Goal: Contribute content

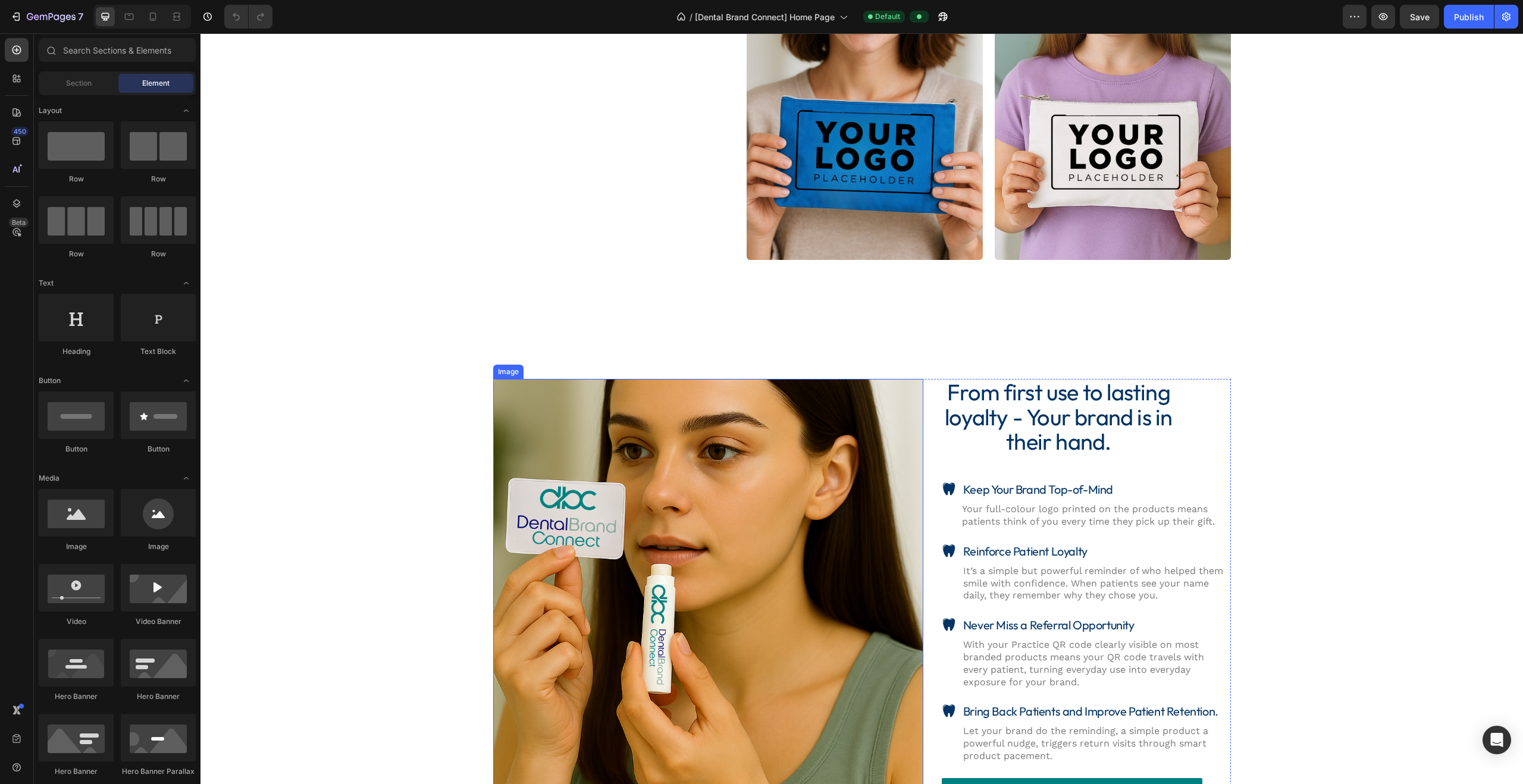
scroll to position [1580, 0]
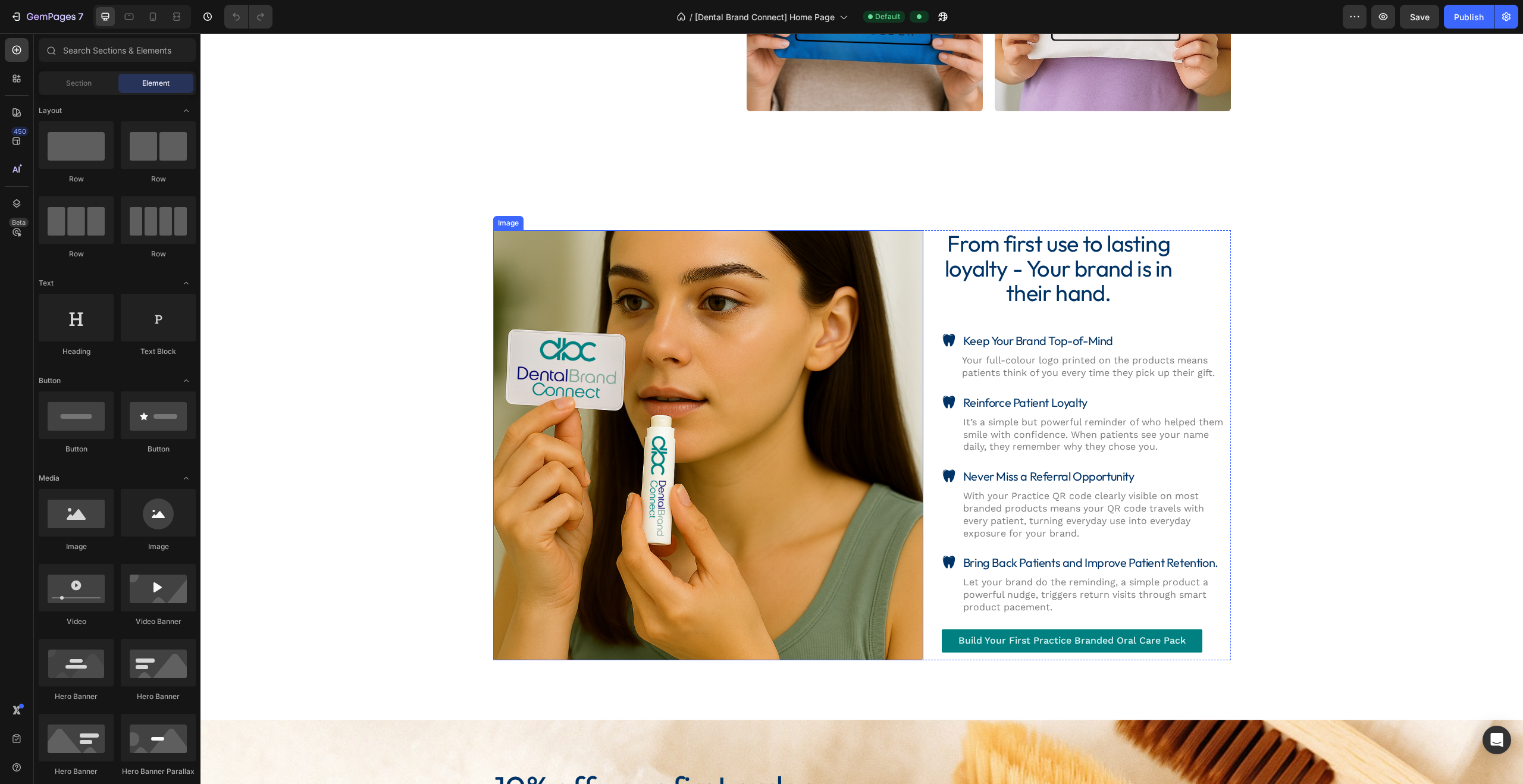
click at [645, 393] on img at bounding box center [708, 445] width 430 height 430
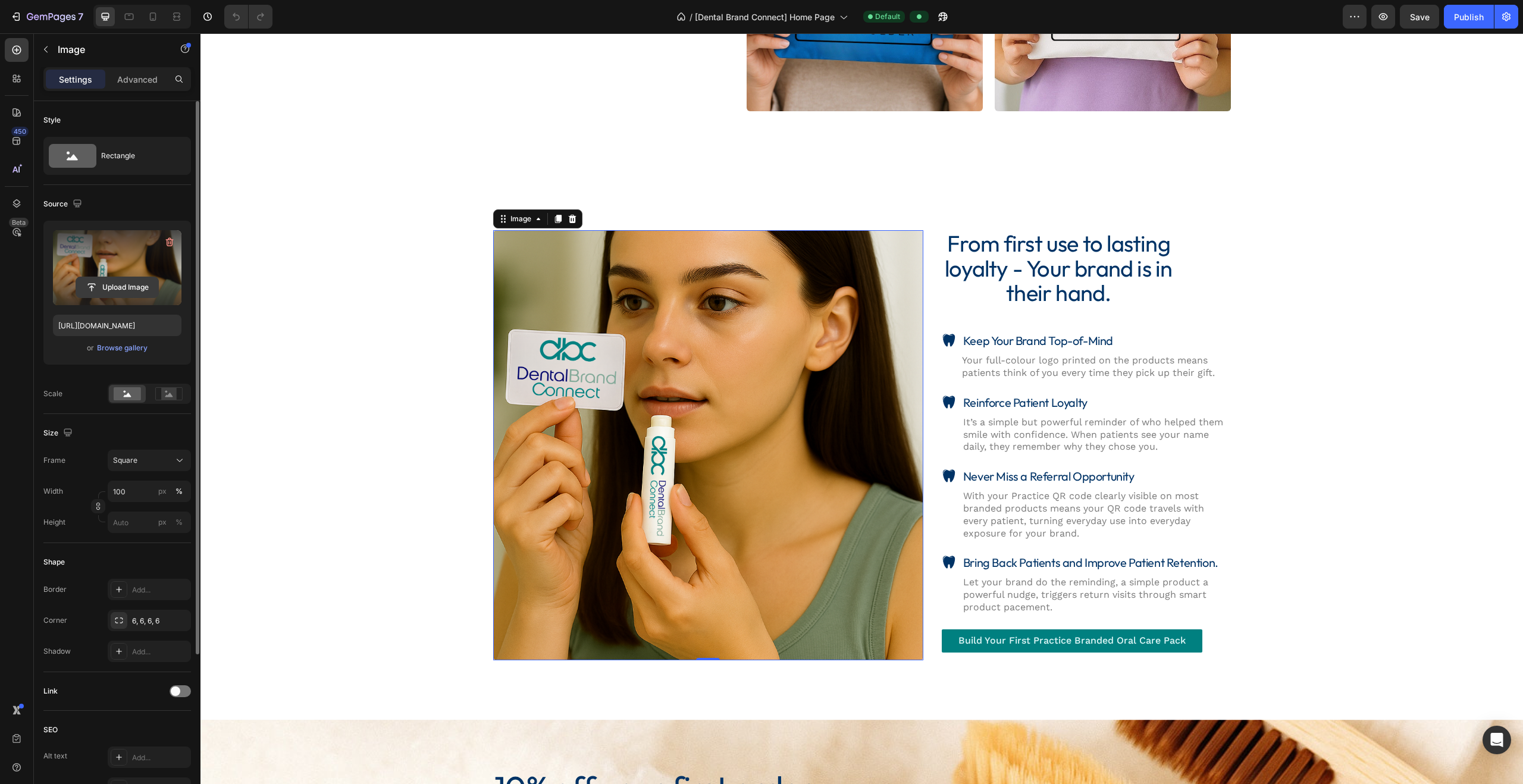
click at [118, 287] on input "file" at bounding box center [118, 287] width 82 height 20
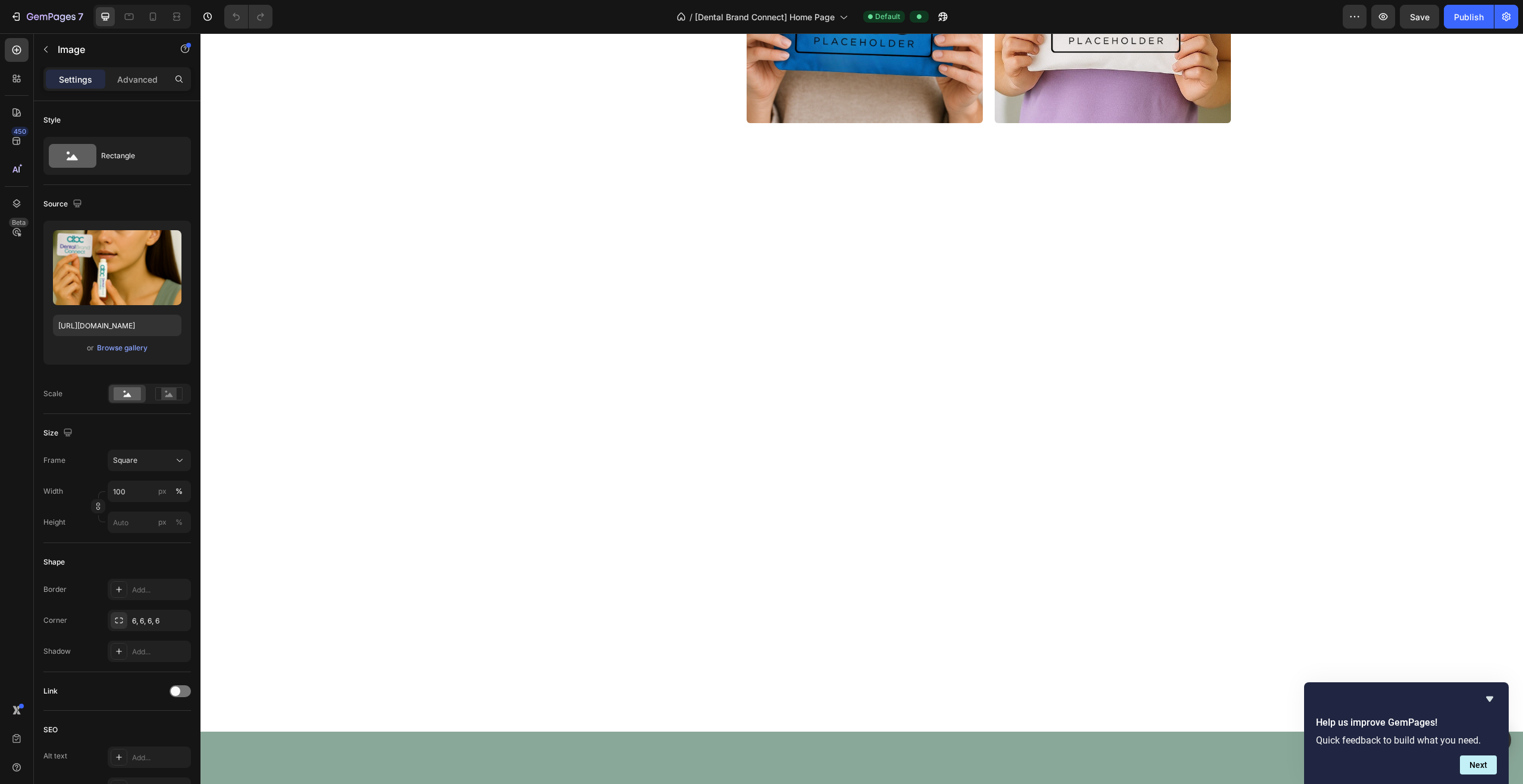
scroll to position [0, 0]
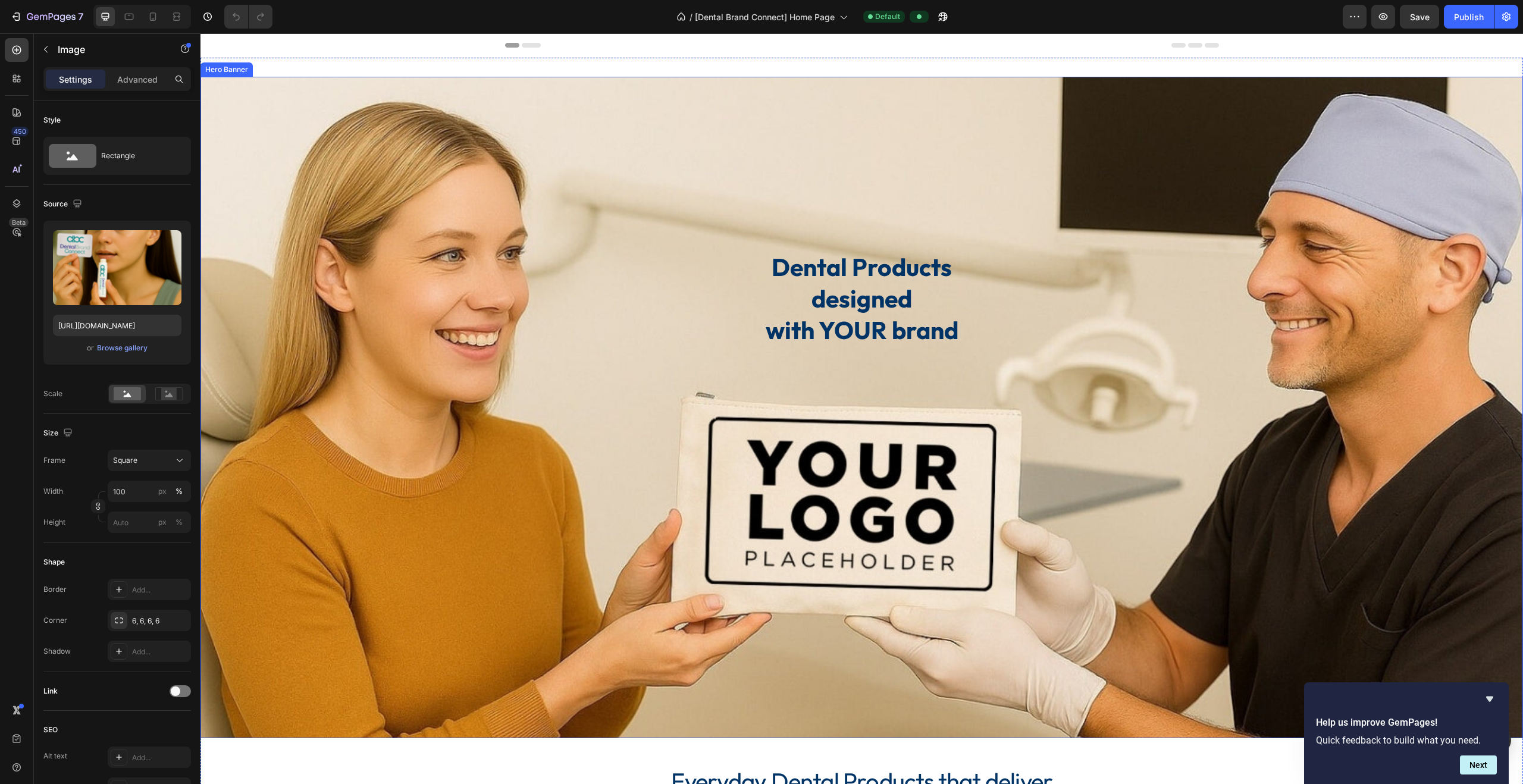
click at [410, 293] on div "Background Image" at bounding box center [861, 407] width 1322 height 661
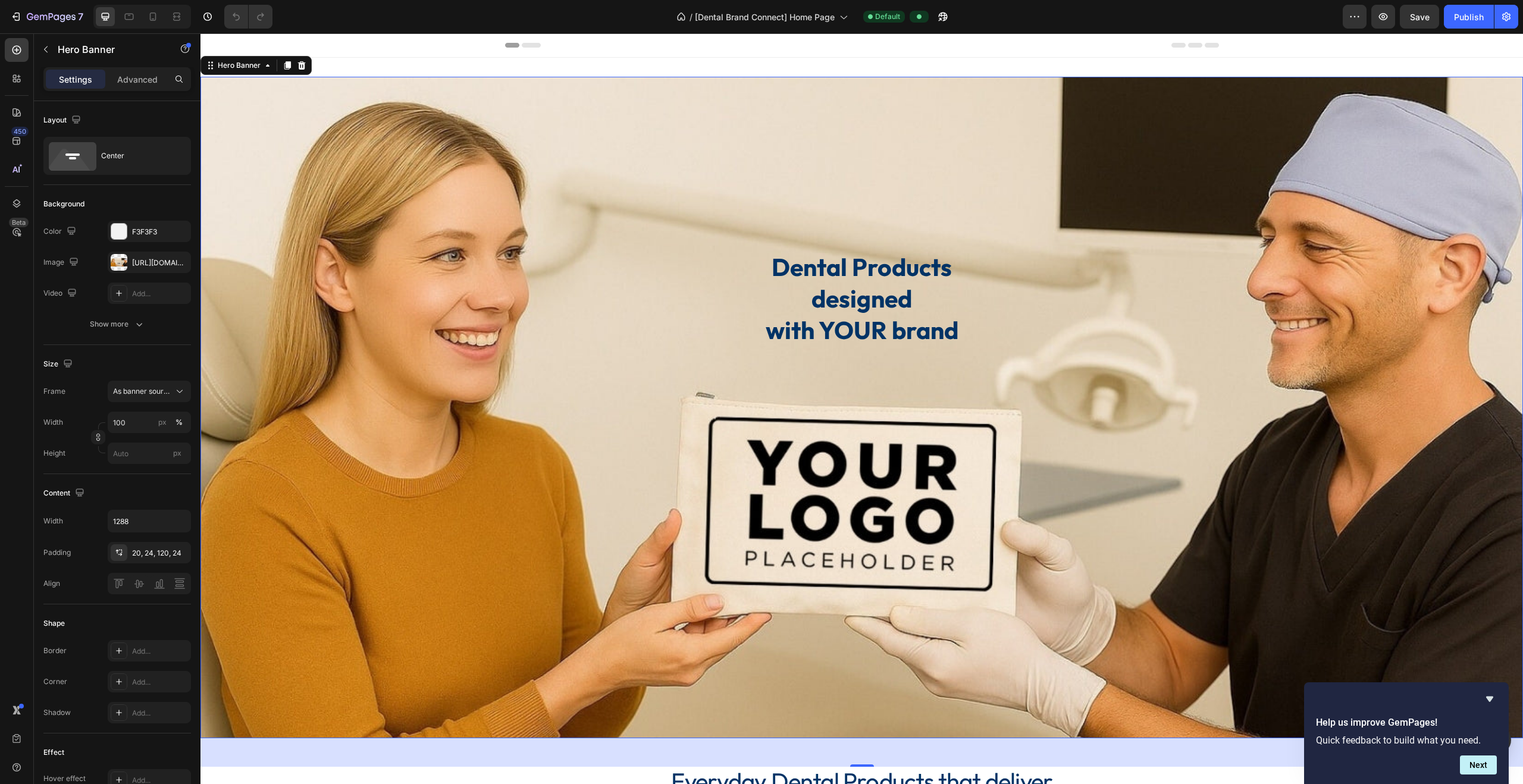
click at [393, 182] on div "Background Image" at bounding box center [861, 407] width 1322 height 661
click at [271, 141] on div "Background Image" at bounding box center [861, 407] width 1322 height 661
click at [120, 260] on div at bounding box center [118, 262] width 17 height 17
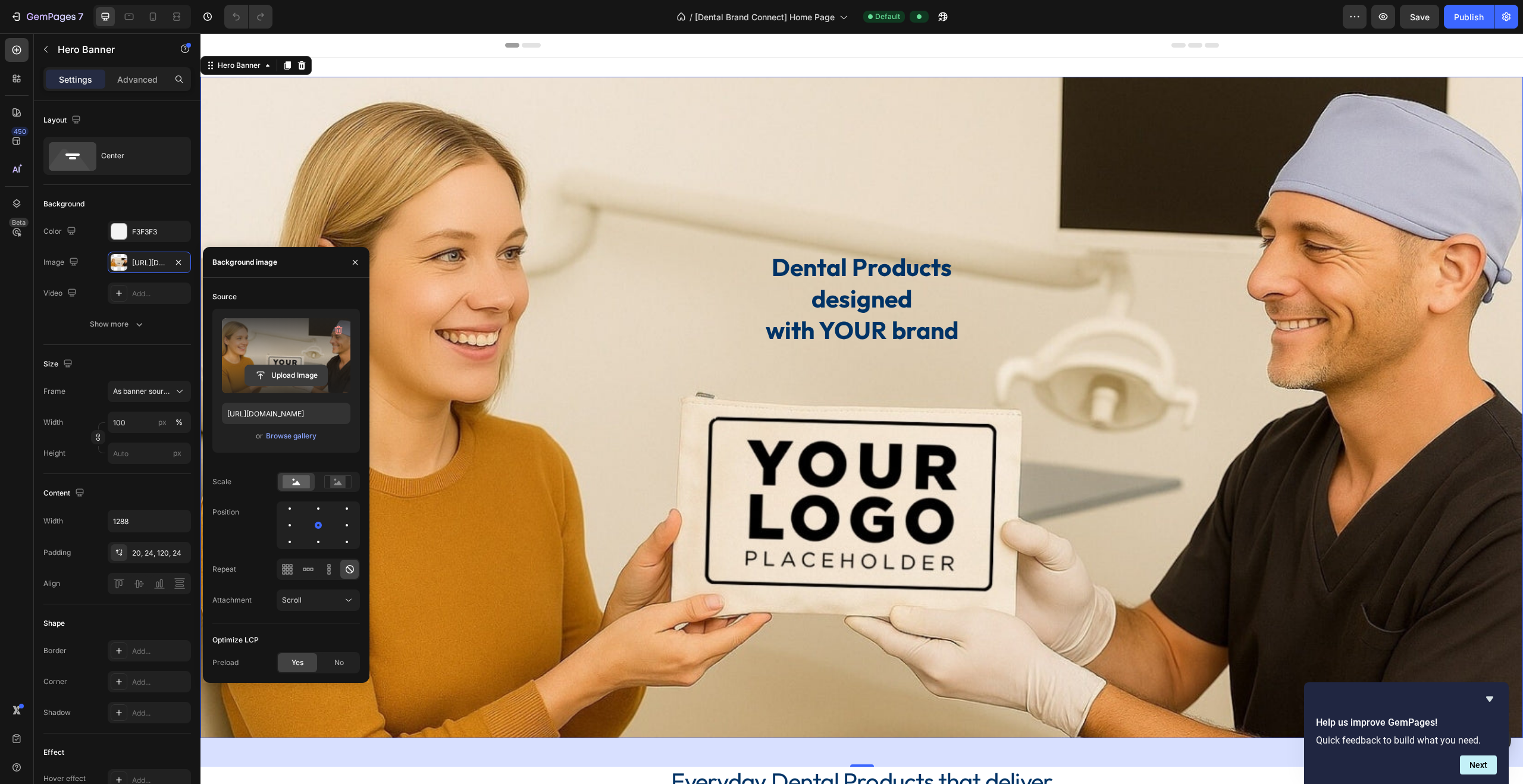
click at [288, 373] on input "file" at bounding box center [286, 375] width 82 height 20
click at [278, 436] on div "Browse gallery" at bounding box center [291, 436] width 51 height 11
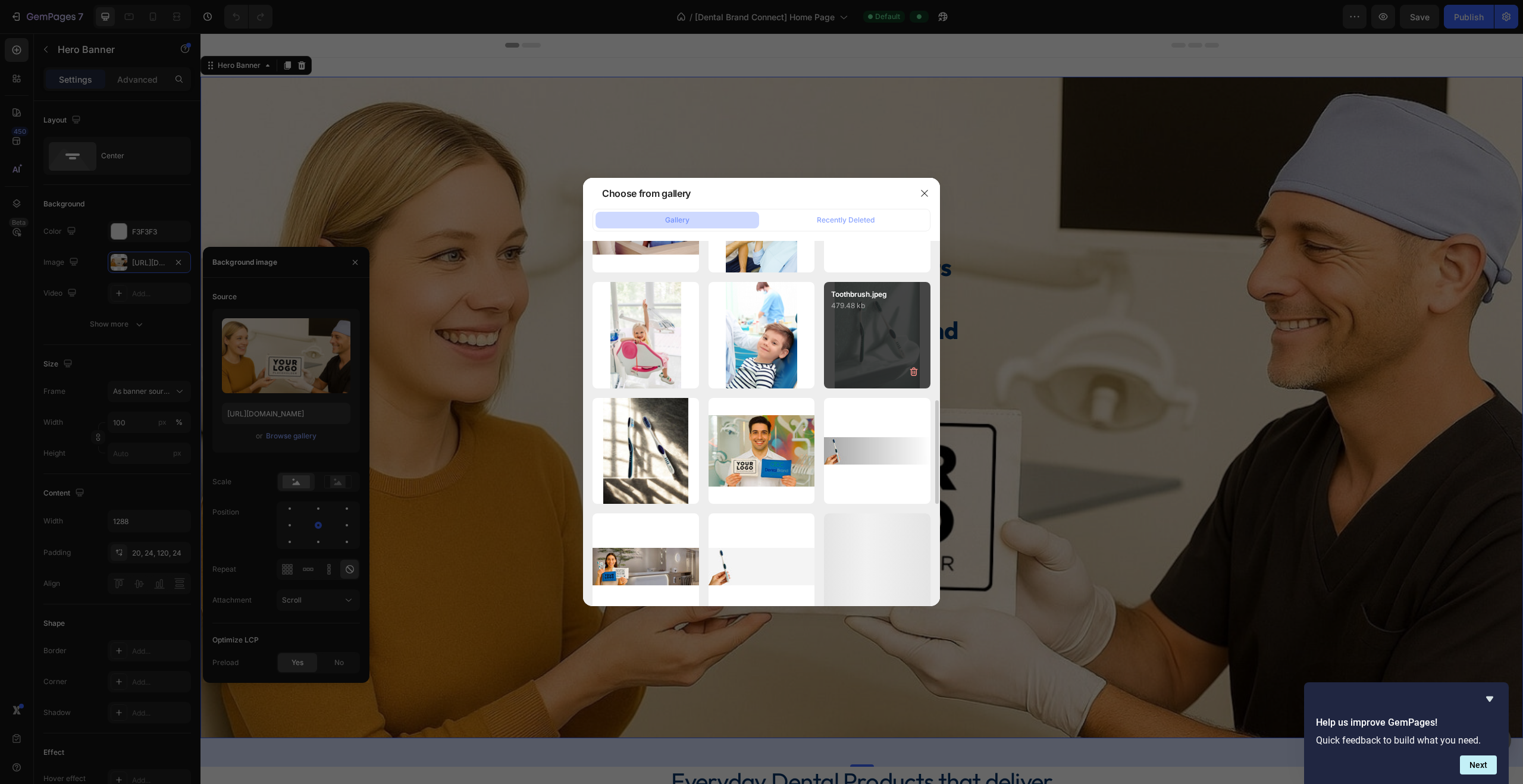
scroll to position [549, 0]
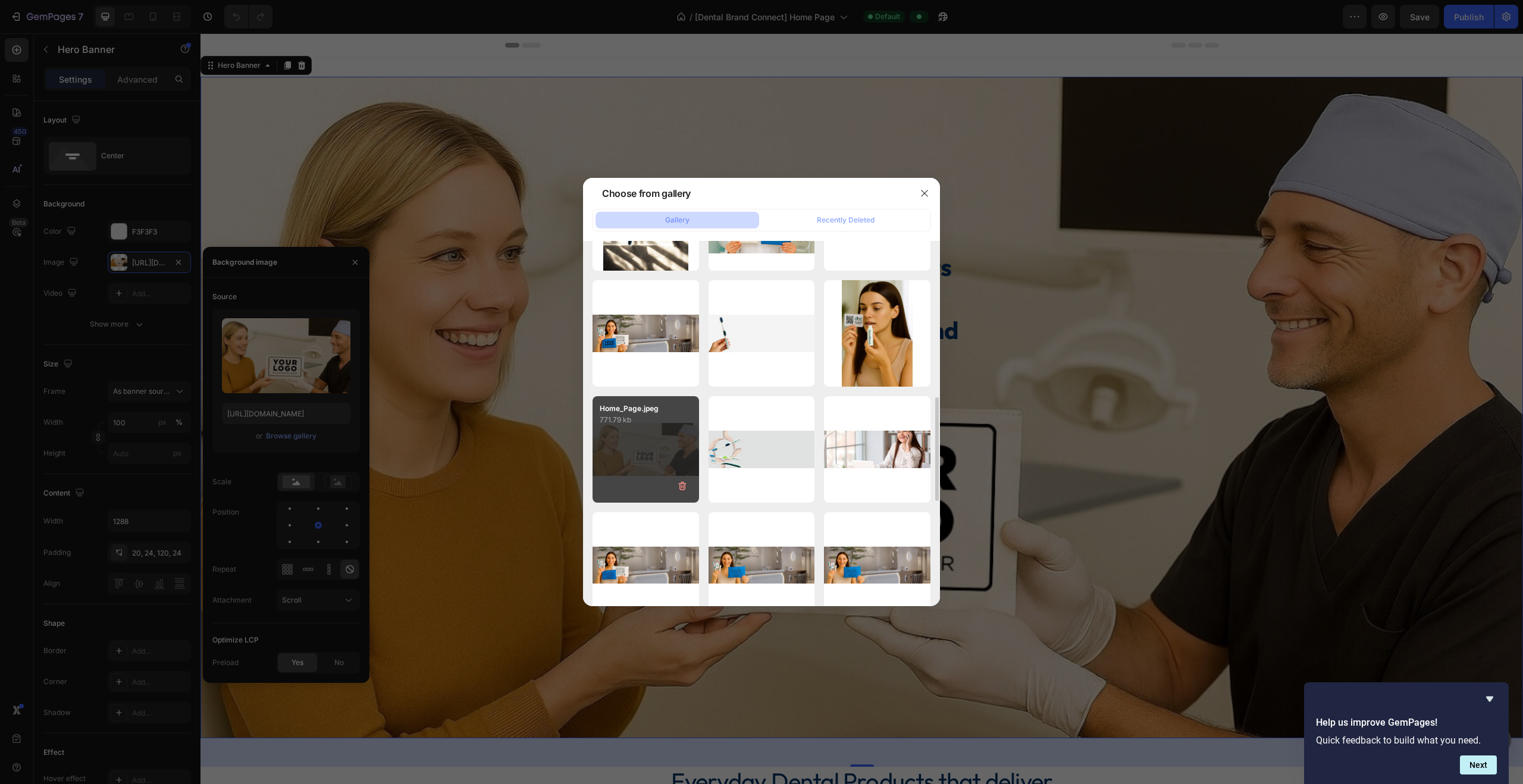
click at [636, 441] on div "Home_Page.jpeg 771.79 kb" at bounding box center [646, 449] width 107 height 107
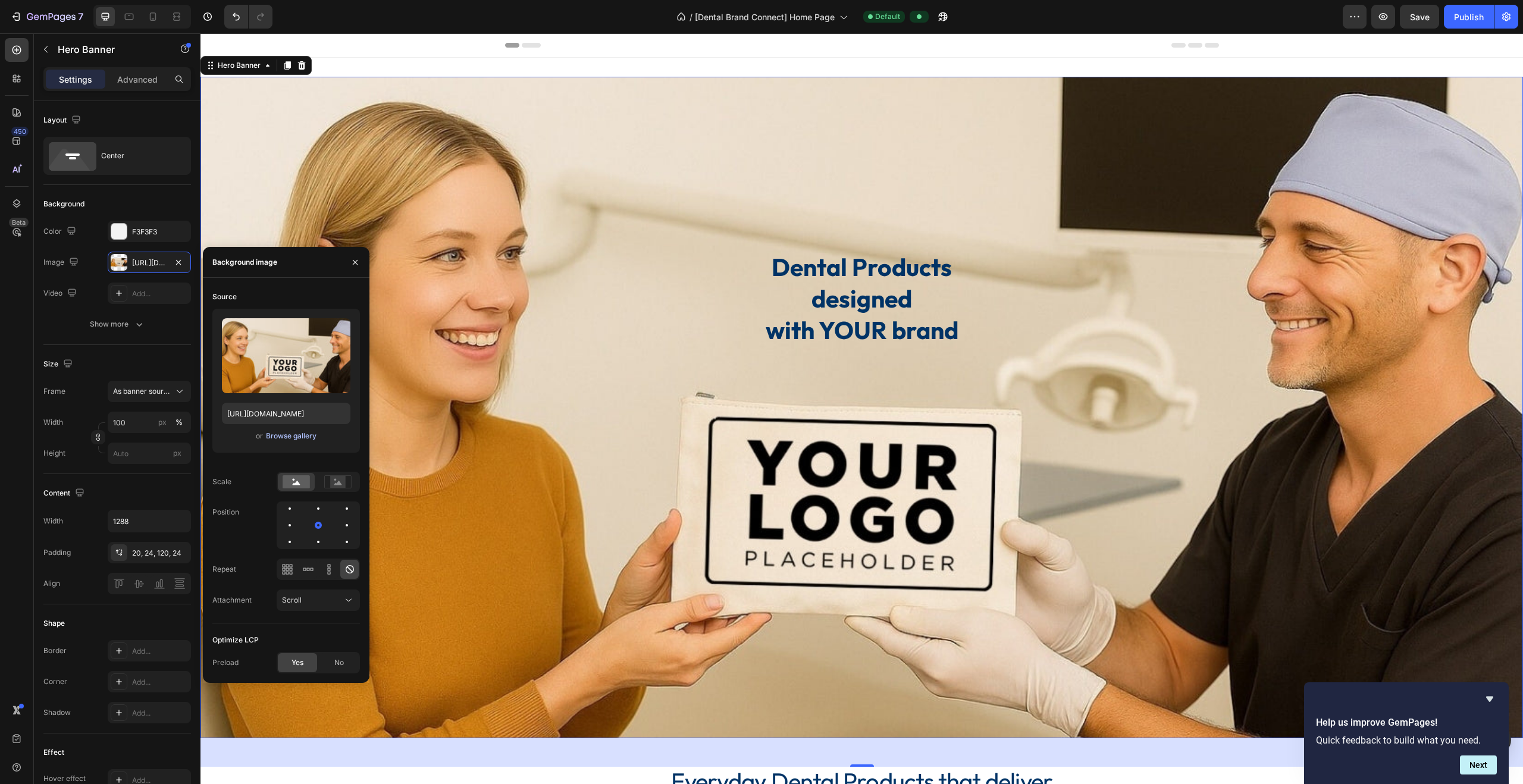
click at [286, 436] on div "Browse gallery" at bounding box center [291, 436] width 51 height 11
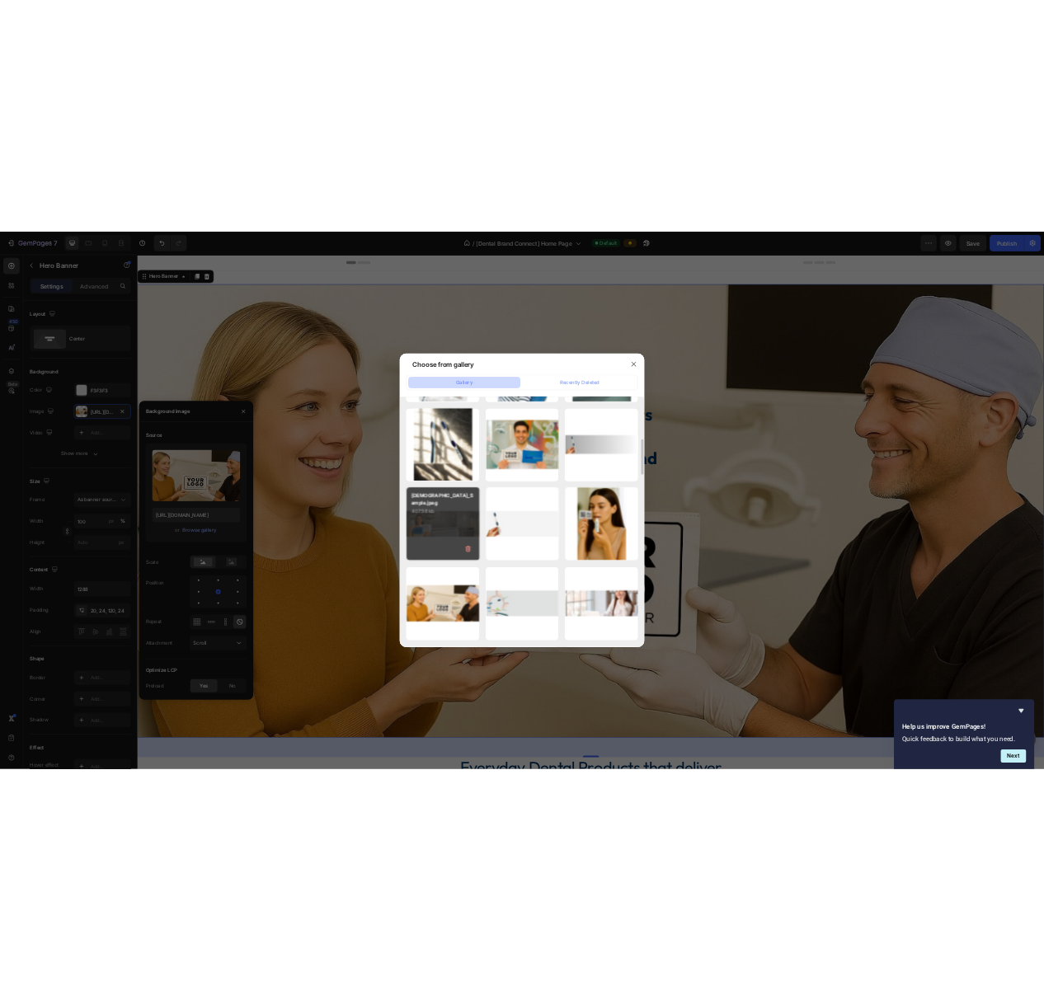
scroll to position [467, 0]
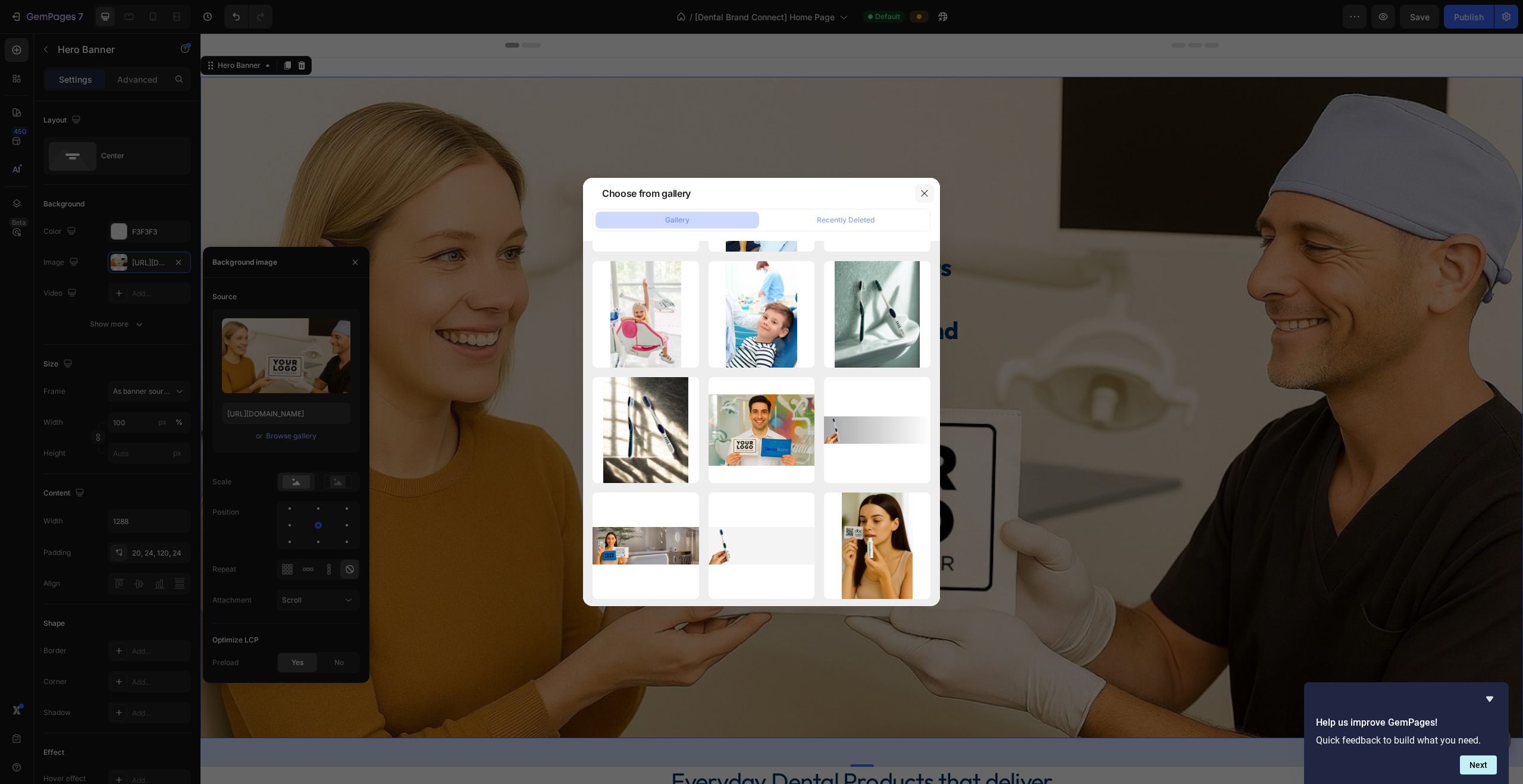
click at [752, 197] on icon "button" at bounding box center [924, 193] width 9 height 9
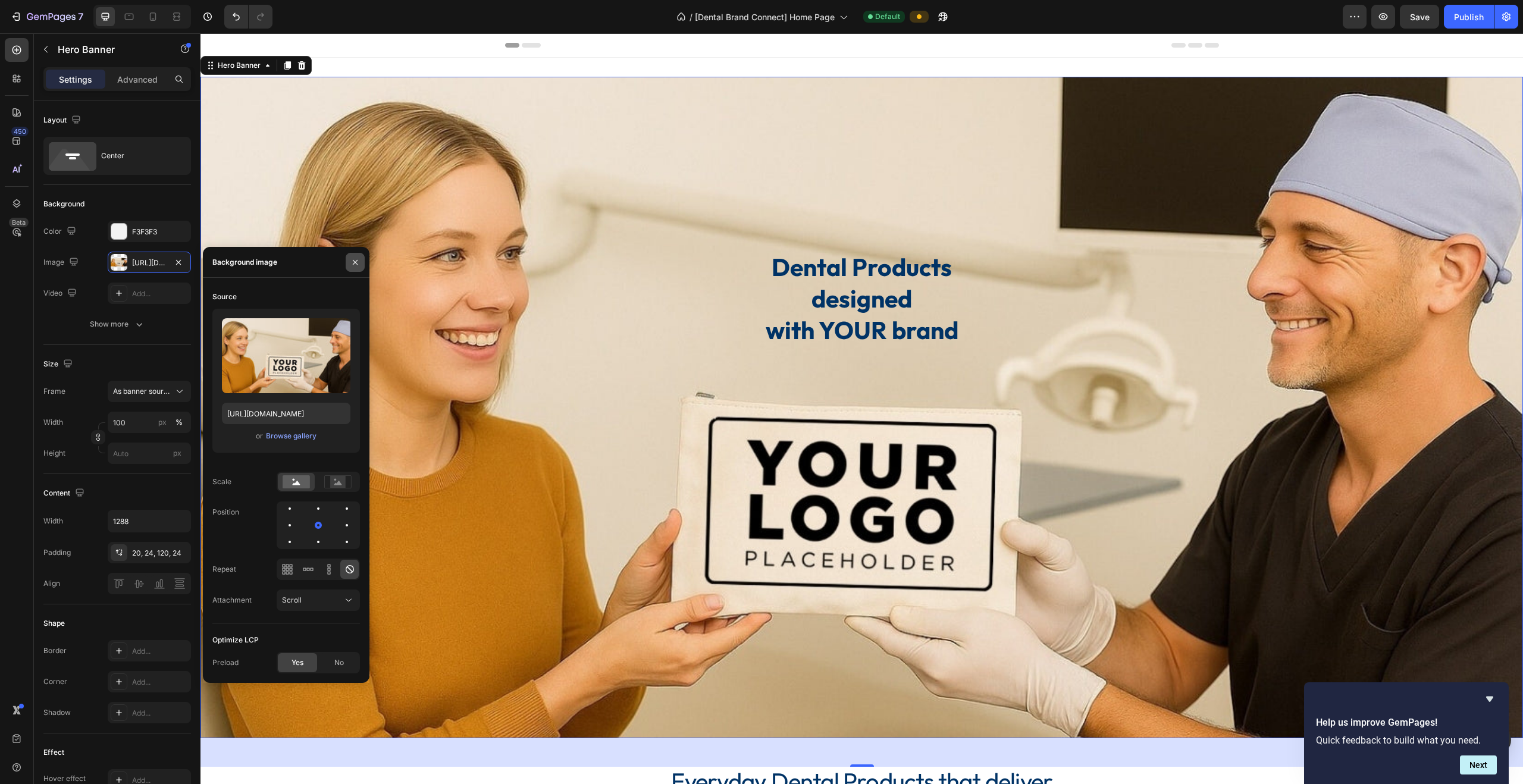
click at [356, 263] on icon "button" at bounding box center [355, 262] width 9 height 9
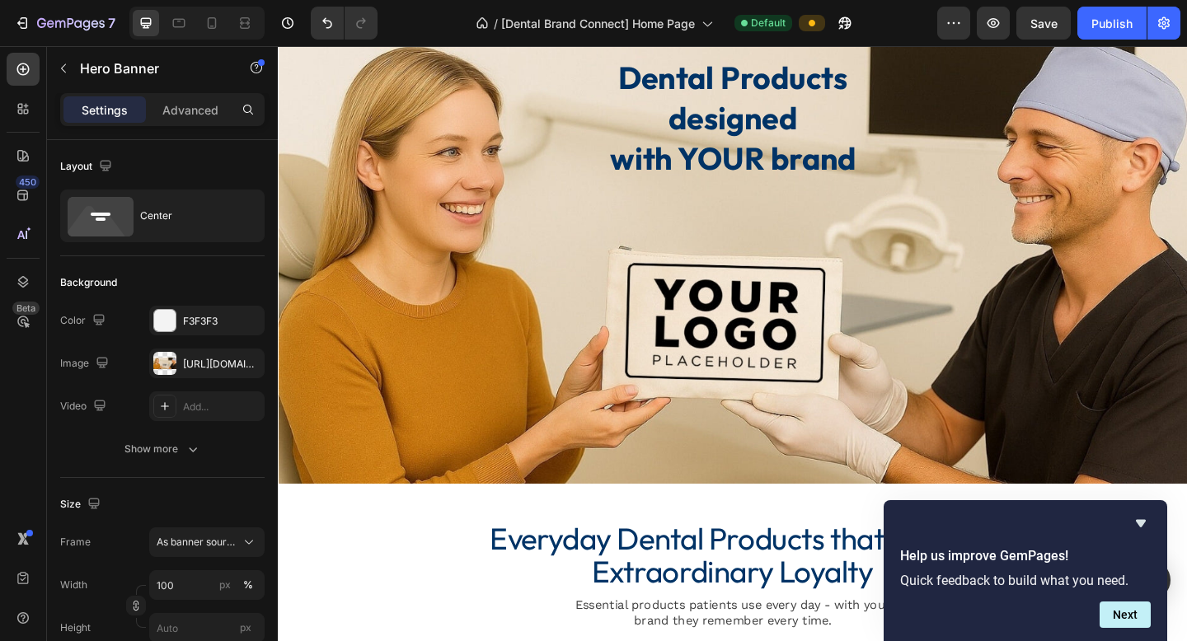
scroll to position [156, 0]
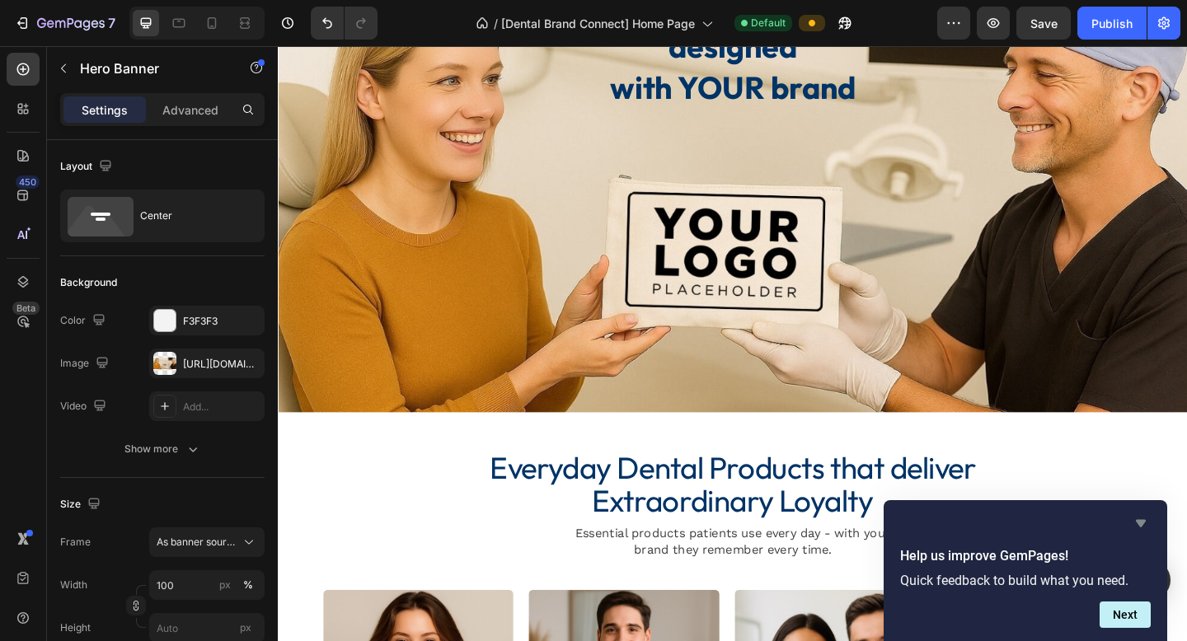
click at [1043, 523] on icon "Hide survey" at bounding box center [1141, 523] width 10 height 7
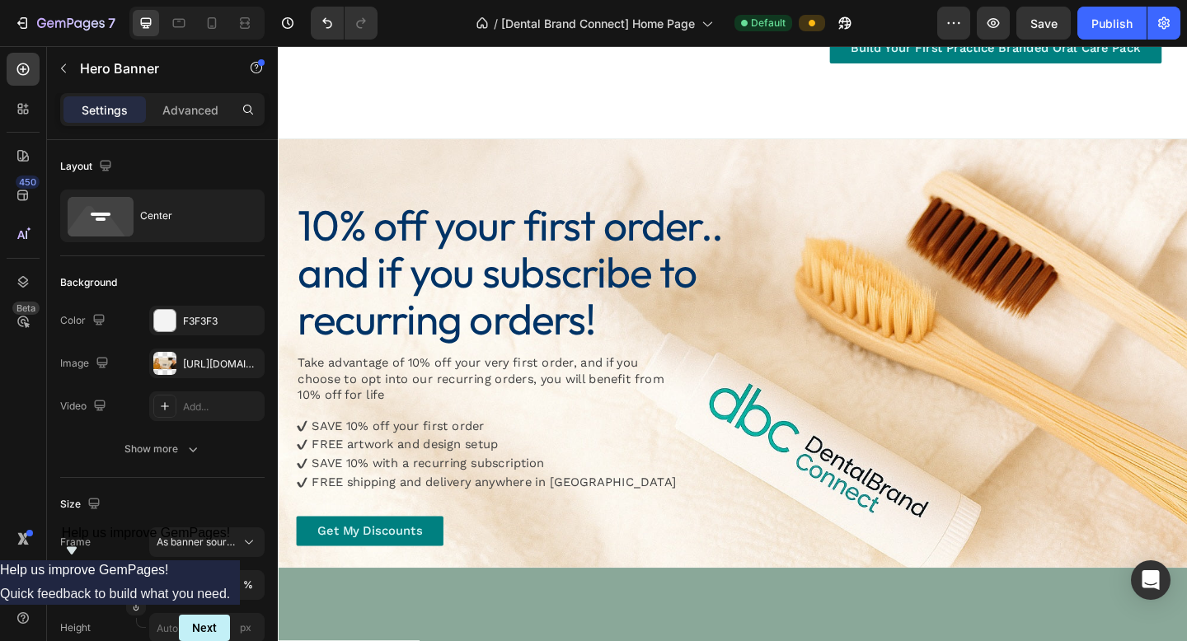
scroll to position [2666, 0]
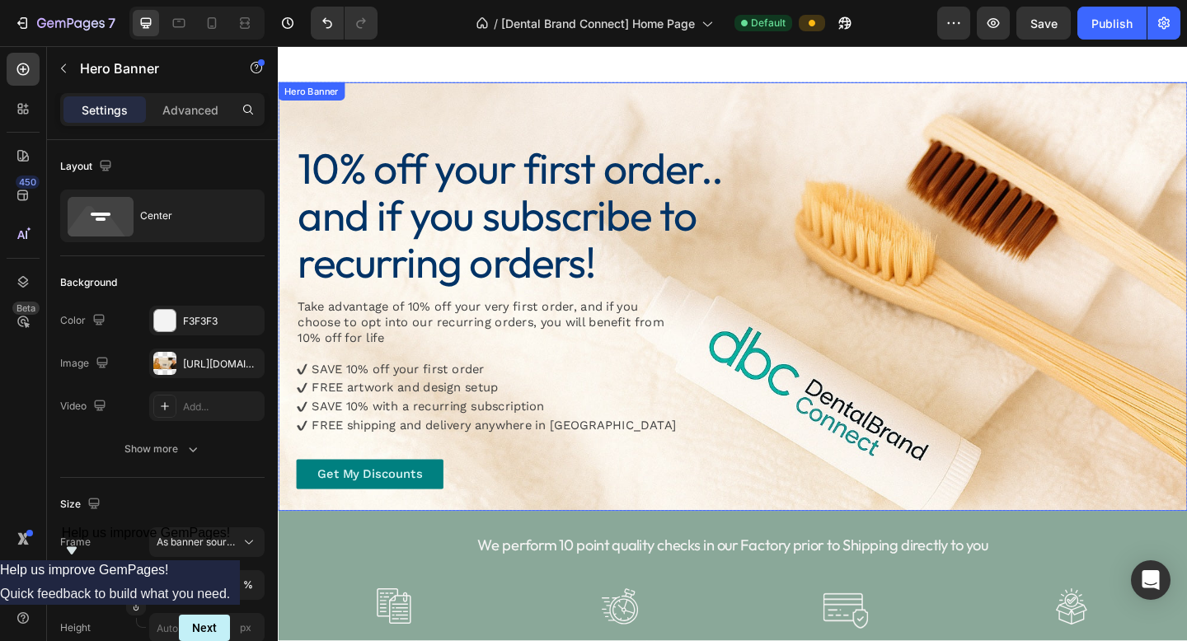
click at [290, 110] on div "10% off your first order.. and if you subscribe to recurring orders! Heading Ta…" at bounding box center [772, 319] width 989 height 467
click at [288, 129] on div "10% off your first order.. and if you subscribe to recurring orders! Heading Ta…" at bounding box center [772, 319] width 989 height 467
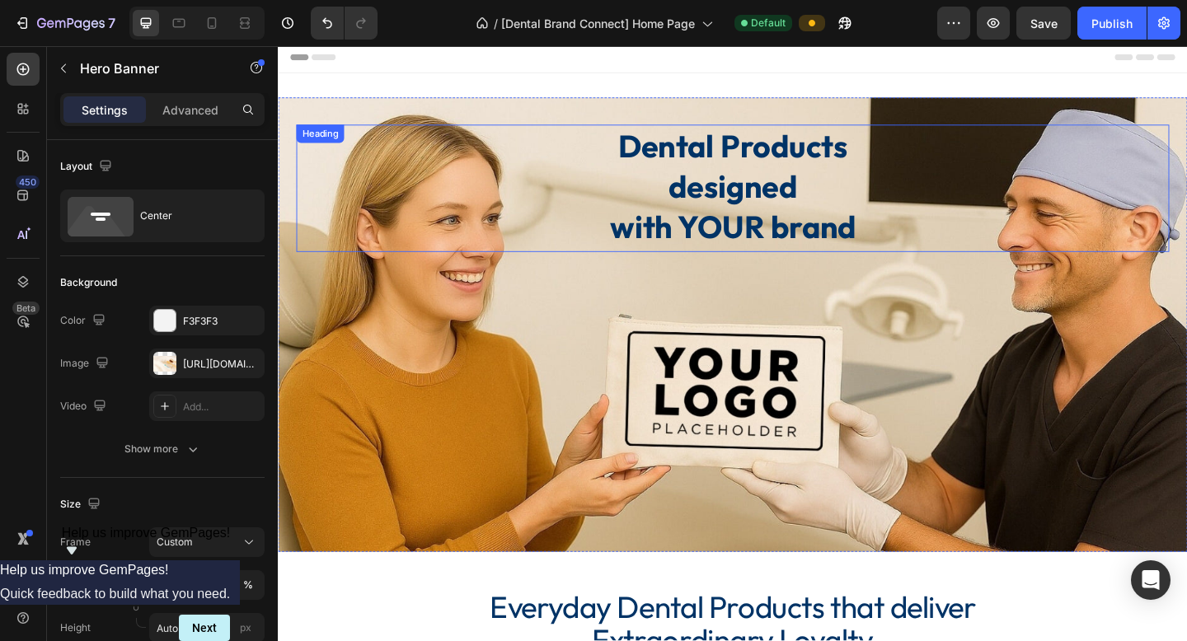
scroll to position [0, 0]
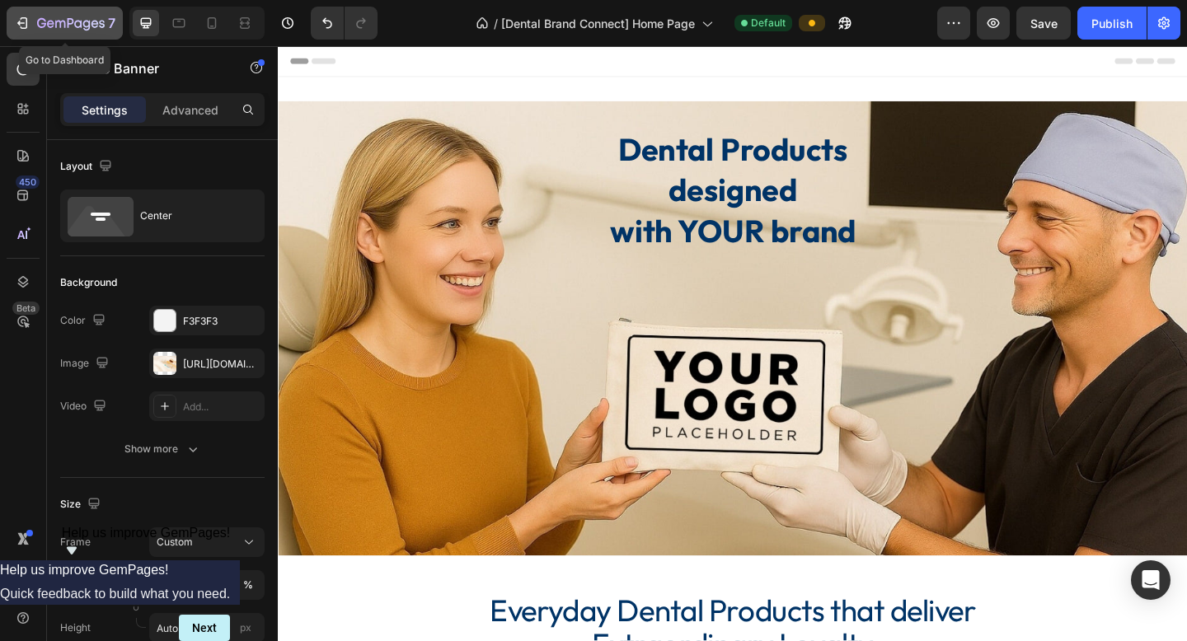
click at [26, 23] on icon "button" at bounding box center [22, 23] width 16 height 16
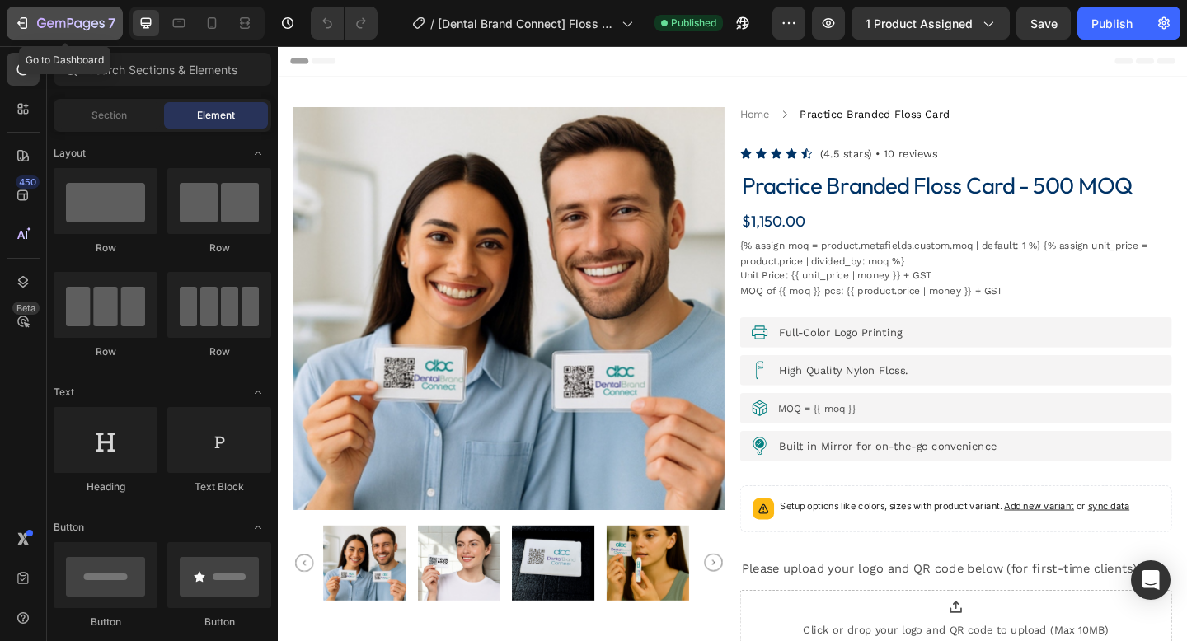
click at [21, 23] on icon "button" at bounding box center [20, 23] width 7 height 5
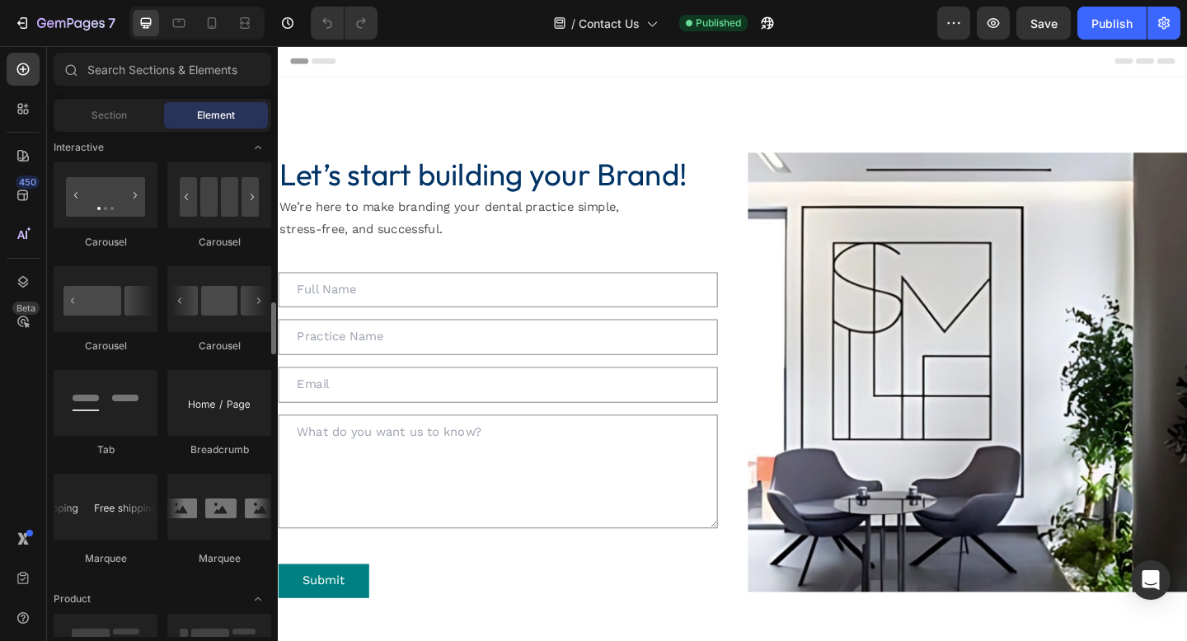
scroll to position [1890, 0]
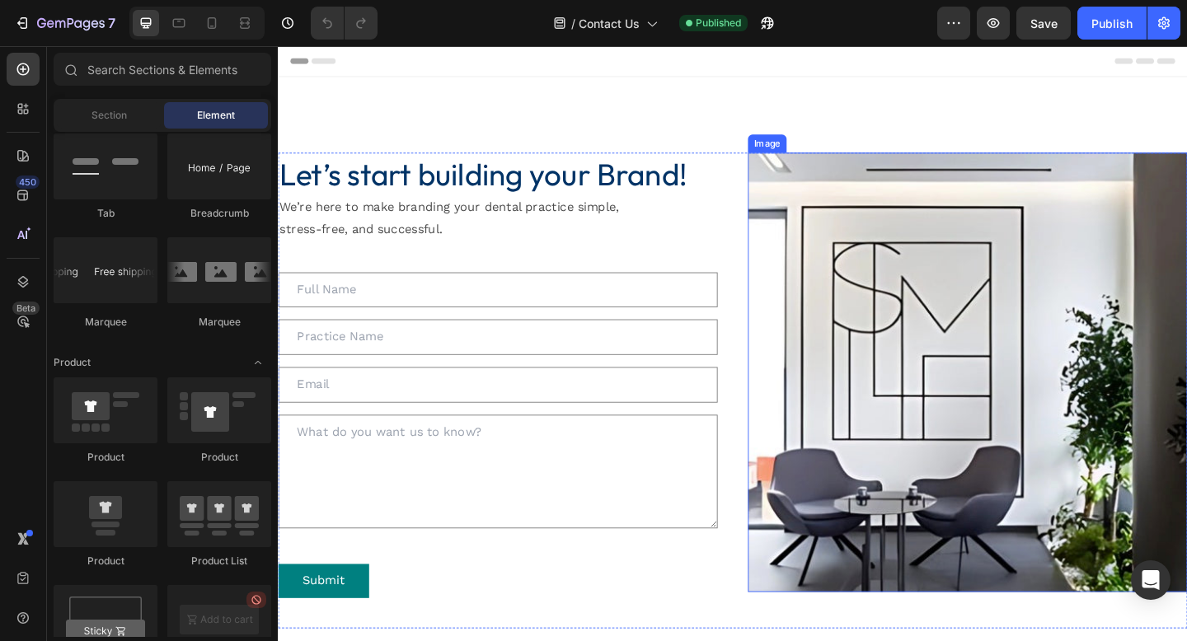
click at [932, 376] on img at bounding box center [1028, 401] width 478 height 478
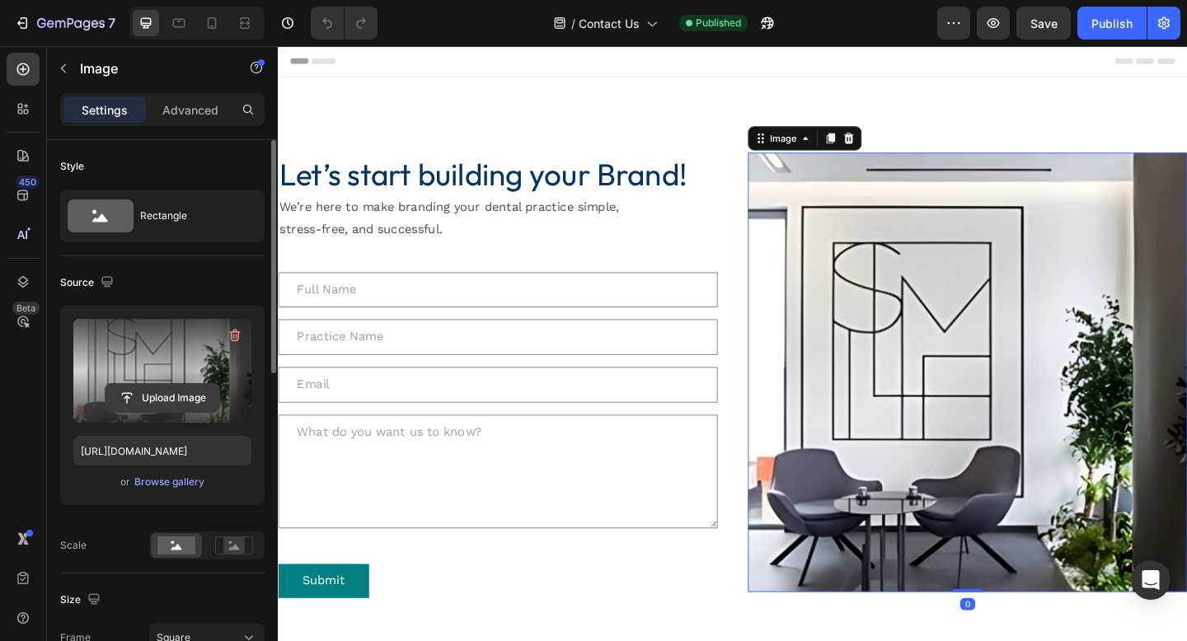
click at [165, 399] on input "file" at bounding box center [163, 398] width 114 height 28
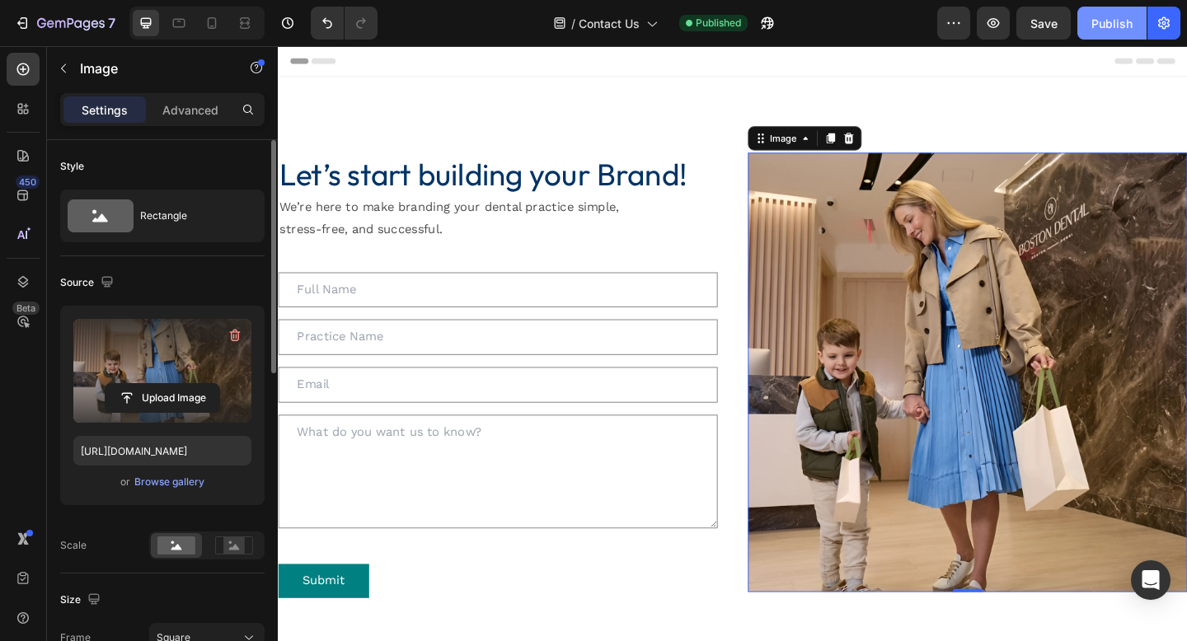
click at [1108, 25] on div "Publish" at bounding box center [1112, 23] width 41 height 17
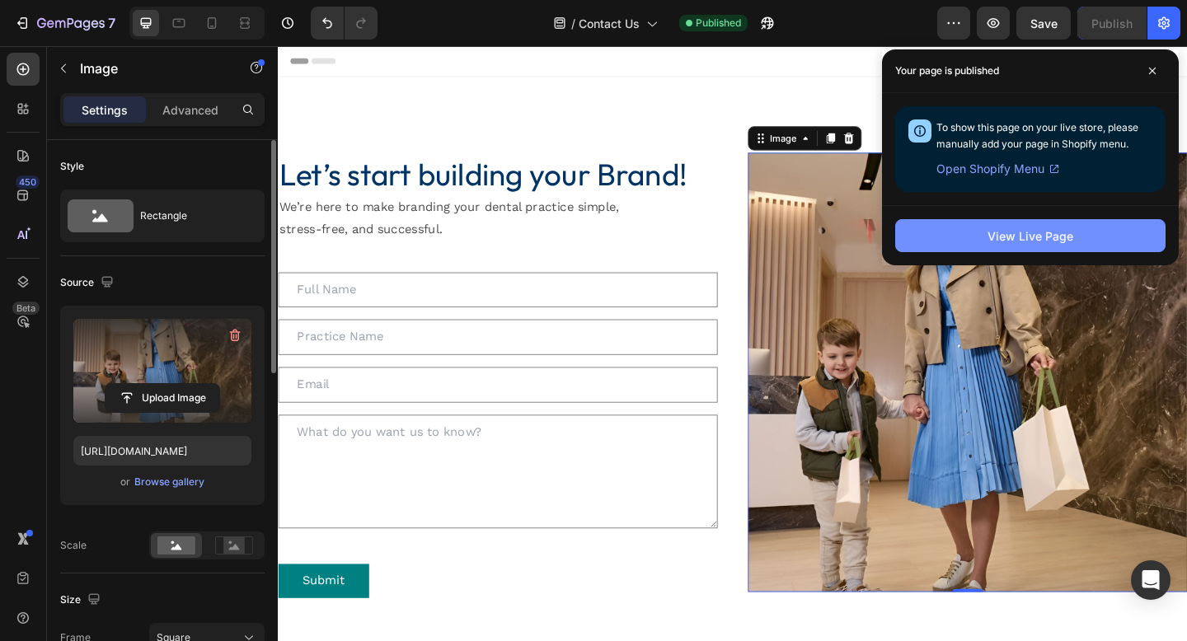
click at [996, 235] on div "View Live Page" at bounding box center [1031, 236] width 86 height 17
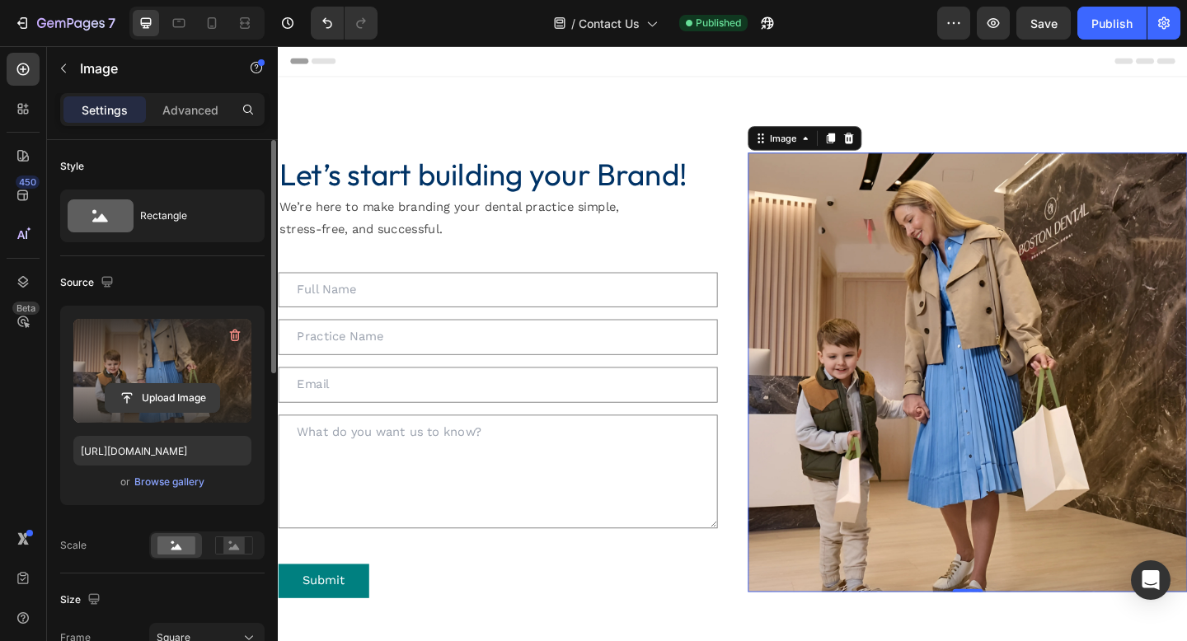
click at [146, 386] on input "file" at bounding box center [163, 398] width 114 height 28
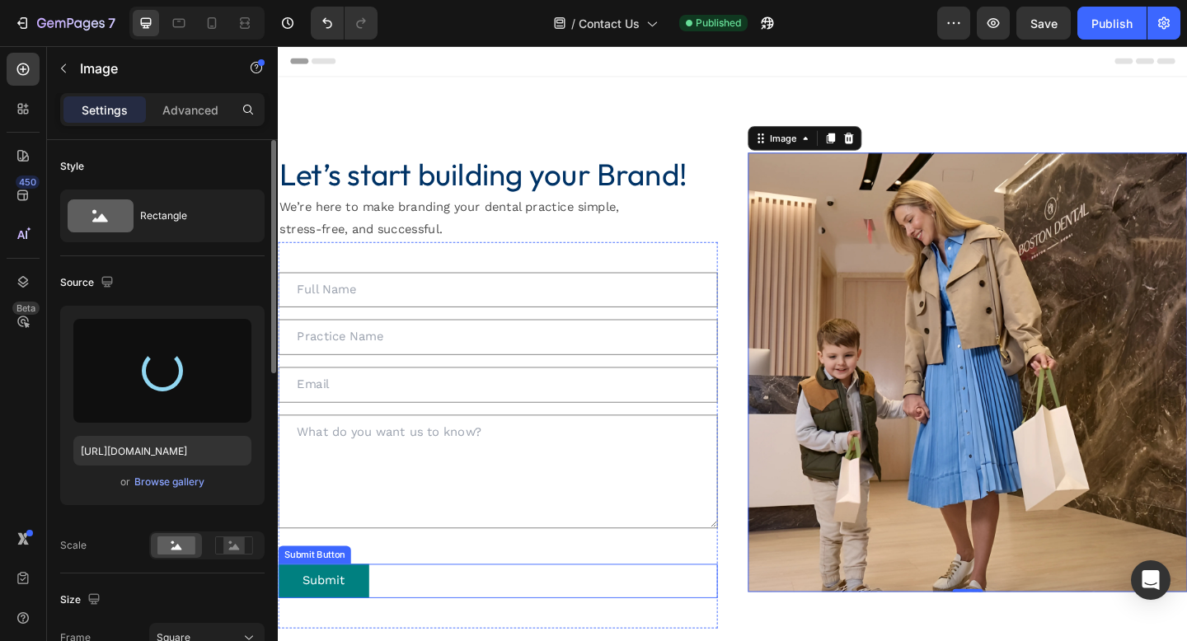
type input "https://cdn.shopify.com/s/files/1/0667/6244/0866/files/gempages_568704581173773…"
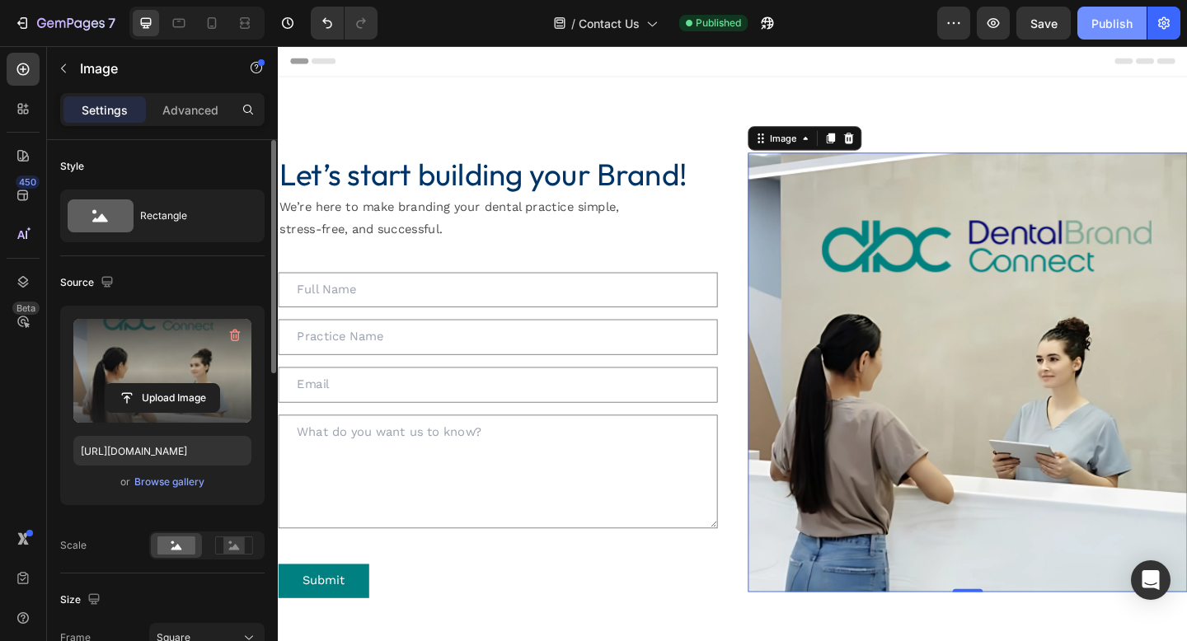
click at [1101, 24] on div "Publish" at bounding box center [1112, 23] width 41 height 17
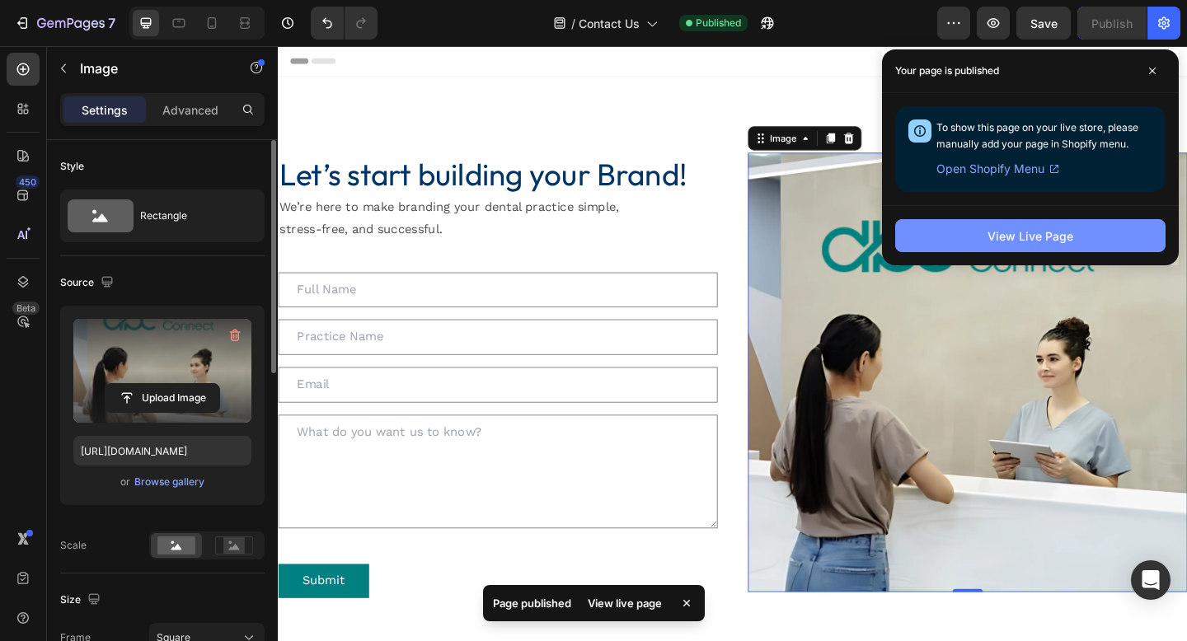
click at [989, 238] on div "View Live Page" at bounding box center [1031, 236] width 86 height 17
